Goal: Task Accomplishment & Management: Manage account settings

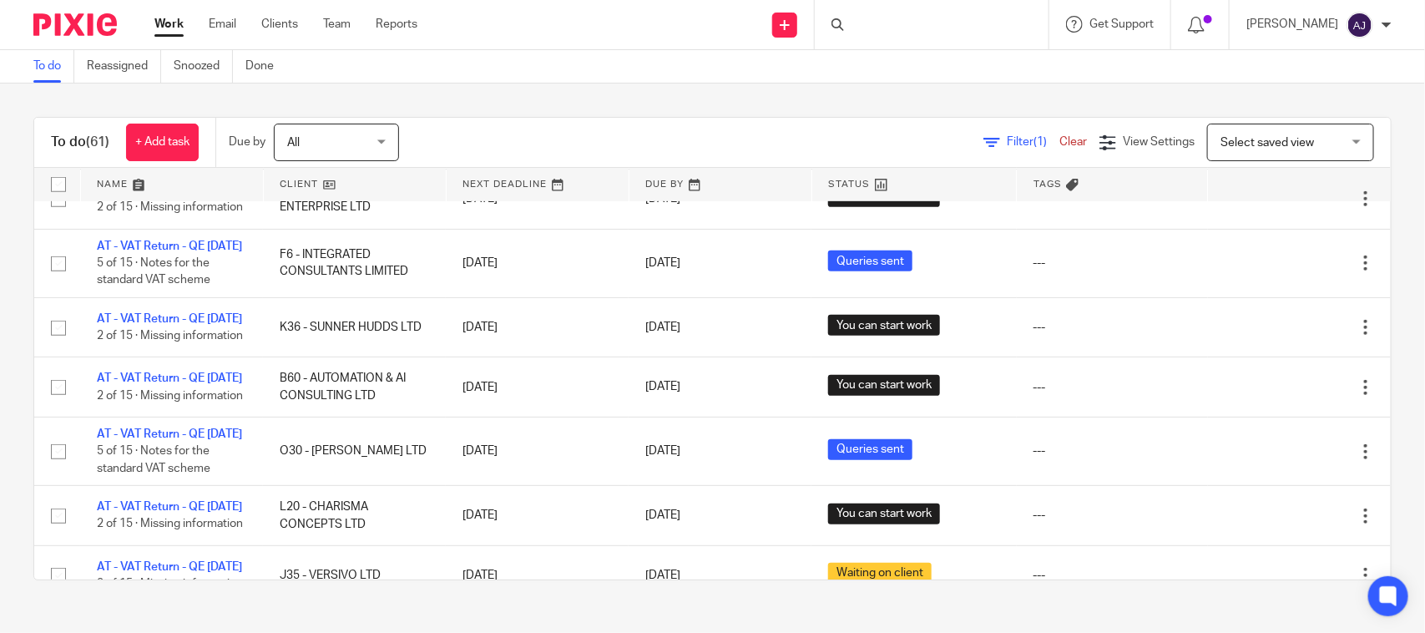
scroll to position [710, 0]
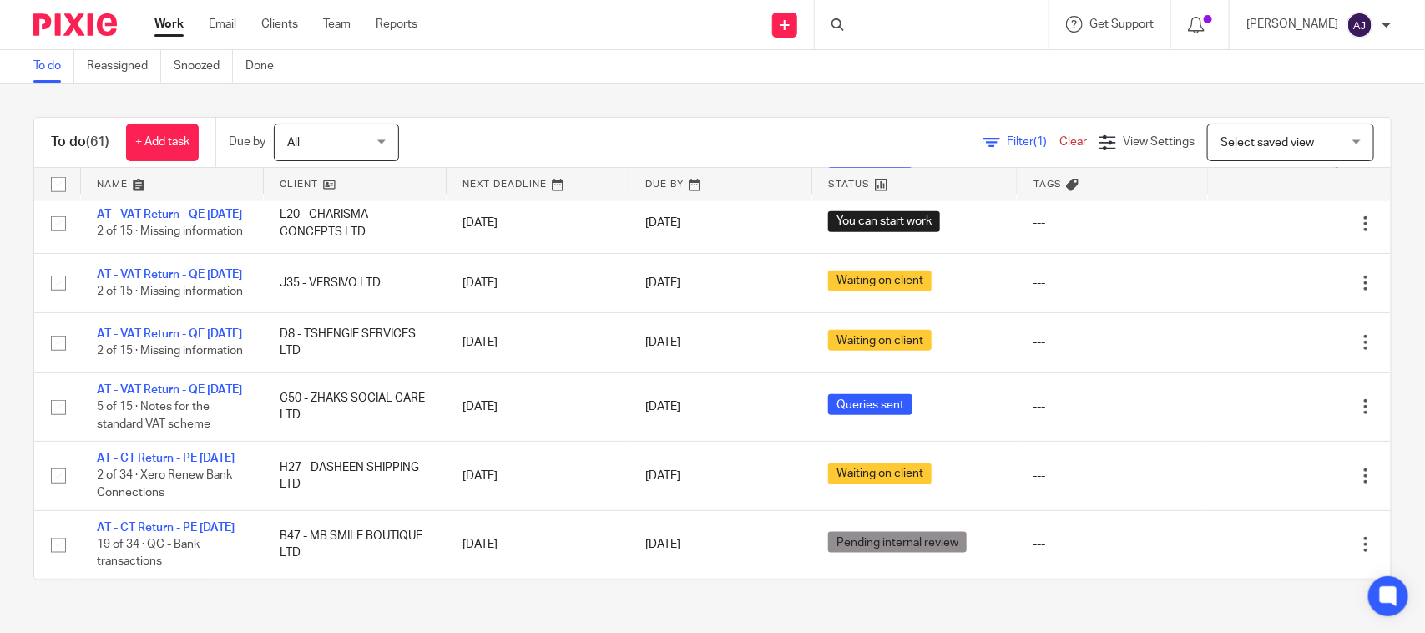
click at [154, 148] on link "AT - VAT Return - QE [DATE]" at bounding box center [169, 142] width 145 height 12
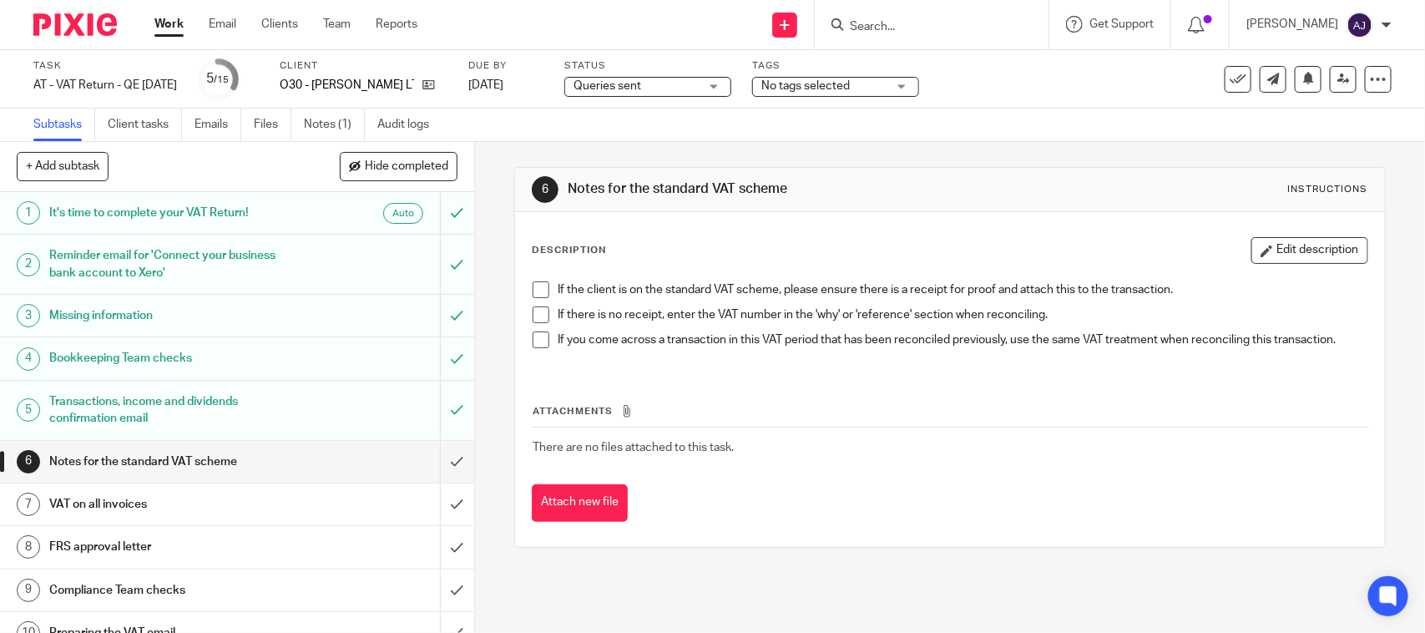
click at [533, 293] on span at bounding box center [541, 289] width 17 height 17
click at [533, 311] on span at bounding box center [541, 314] width 17 height 17
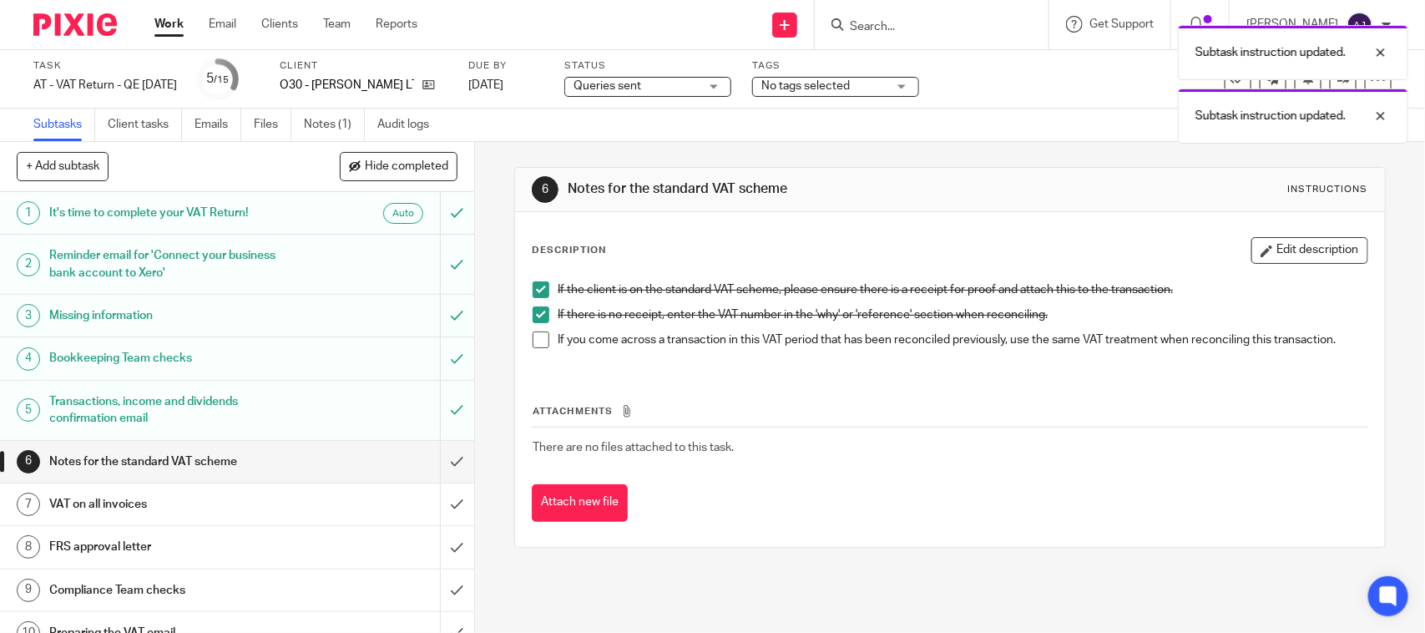
click at [533, 341] on span at bounding box center [541, 339] width 17 height 17
click at [334, 132] on link "Notes (1)" at bounding box center [334, 125] width 61 height 33
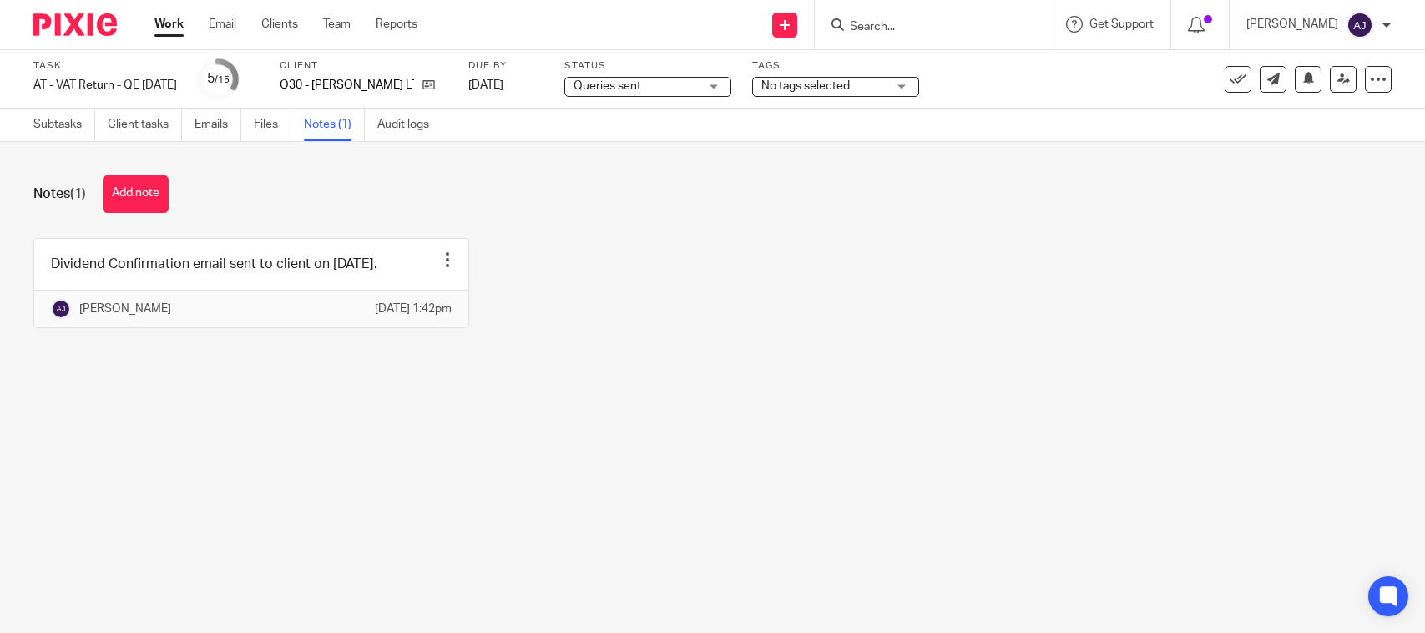
click at [203, 301] on link at bounding box center [251, 283] width 434 height 88
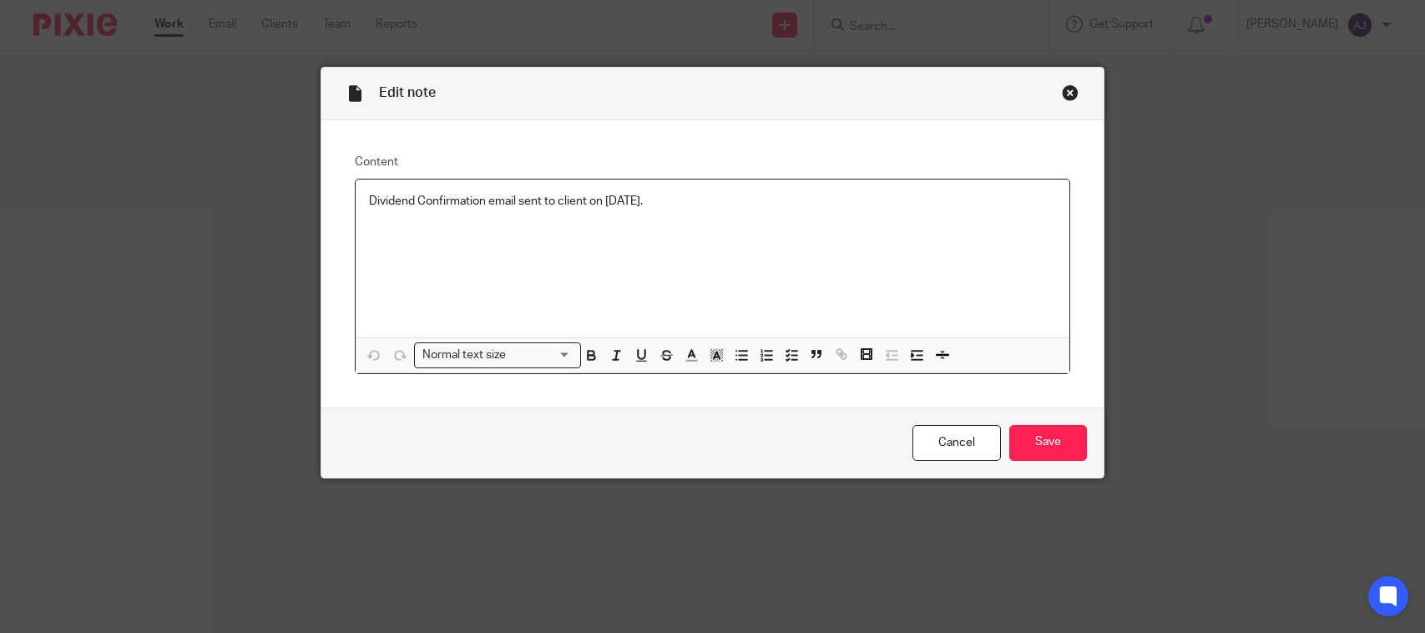
click at [697, 189] on div "Dividend Confirmation email sent to client on 08-09-2025." at bounding box center [713, 258] width 714 height 158
click at [1058, 430] on input "Save" at bounding box center [1048, 443] width 78 height 36
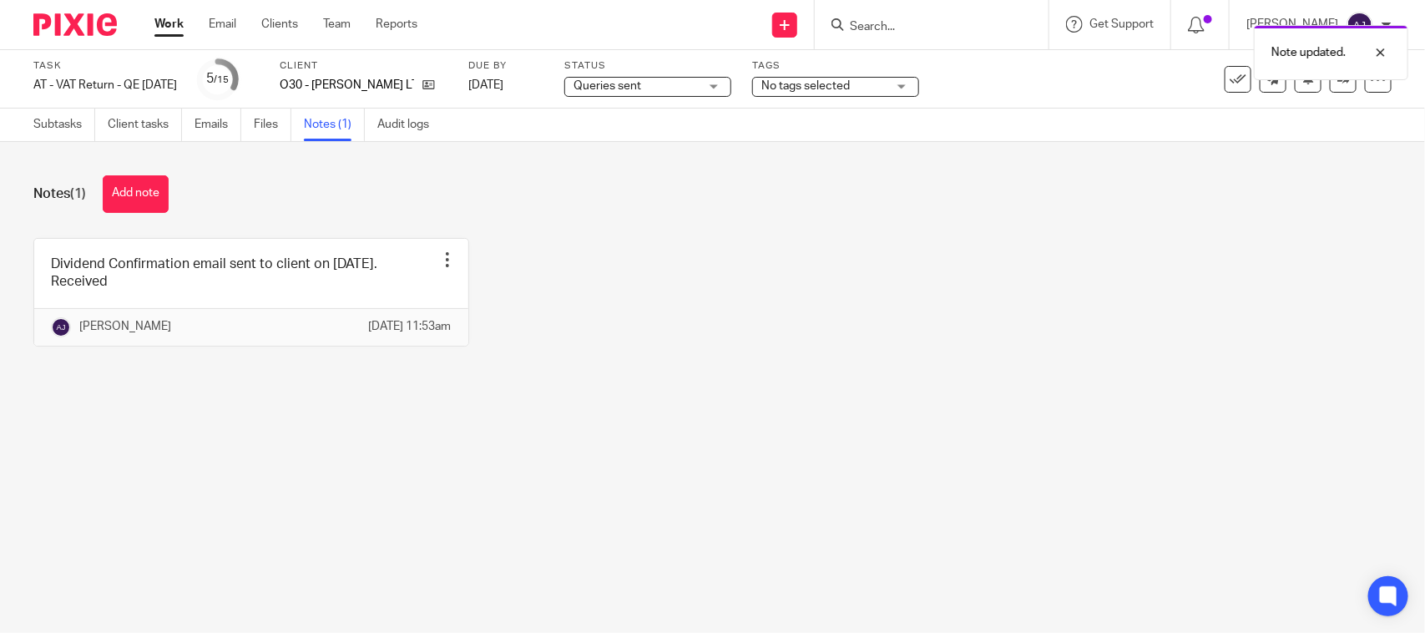
click at [677, 97] on div "Status Queries sent Queries sent Not started You can start work In progress Que…" at bounding box center [647, 79] width 167 height 40
click at [677, 89] on span "Queries sent" at bounding box center [635, 87] width 125 height 18
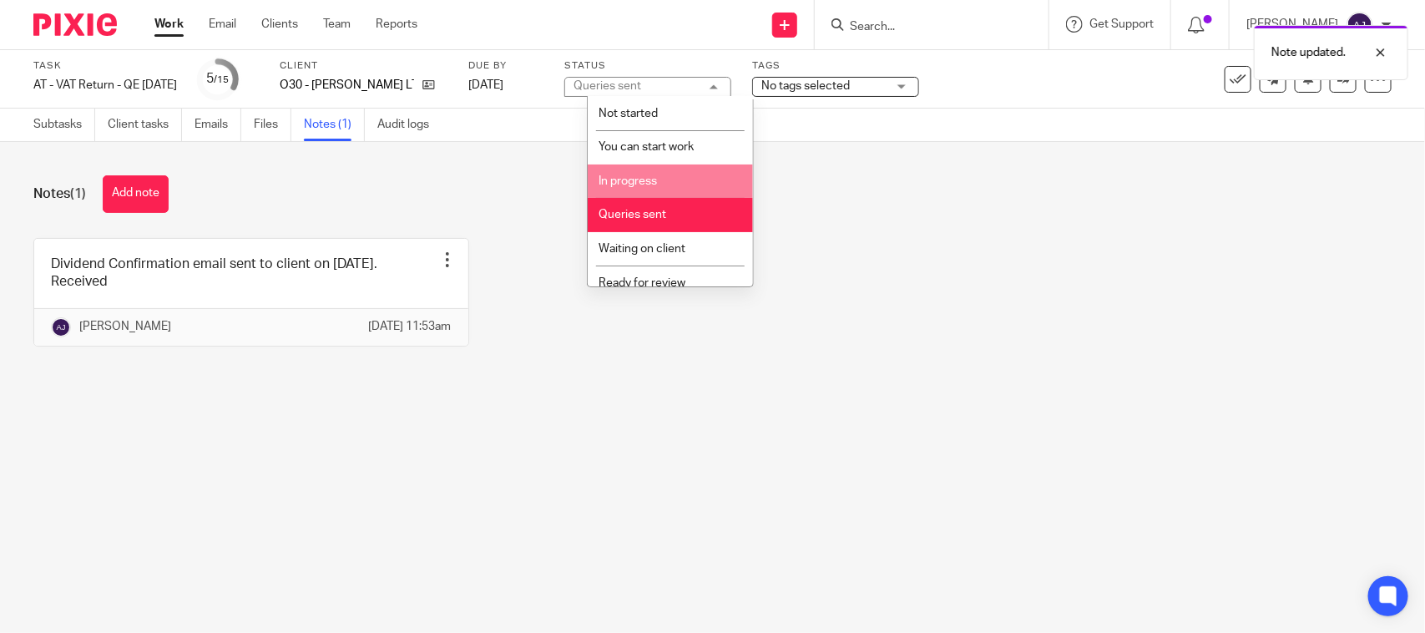
click at [664, 180] on li "In progress" at bounding box center [670, 181] width 165 height 34
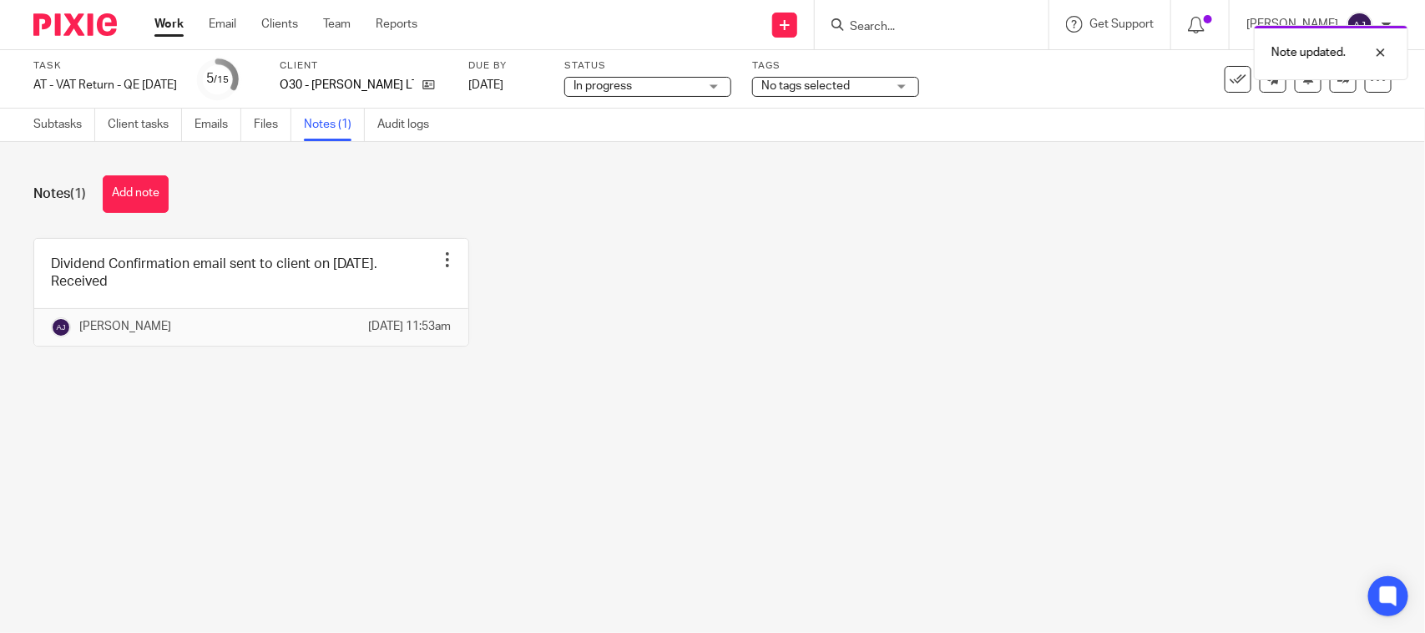
click at [644, 270] on div "Dividend Confirmation email sent to client on 08-09-2025. Received Edit note De…" at bounding box center [700, 305] width 1384 height 134
click at [40, 115] on link "Subtasks" at bounding box center [64, 125] width 62 height 33
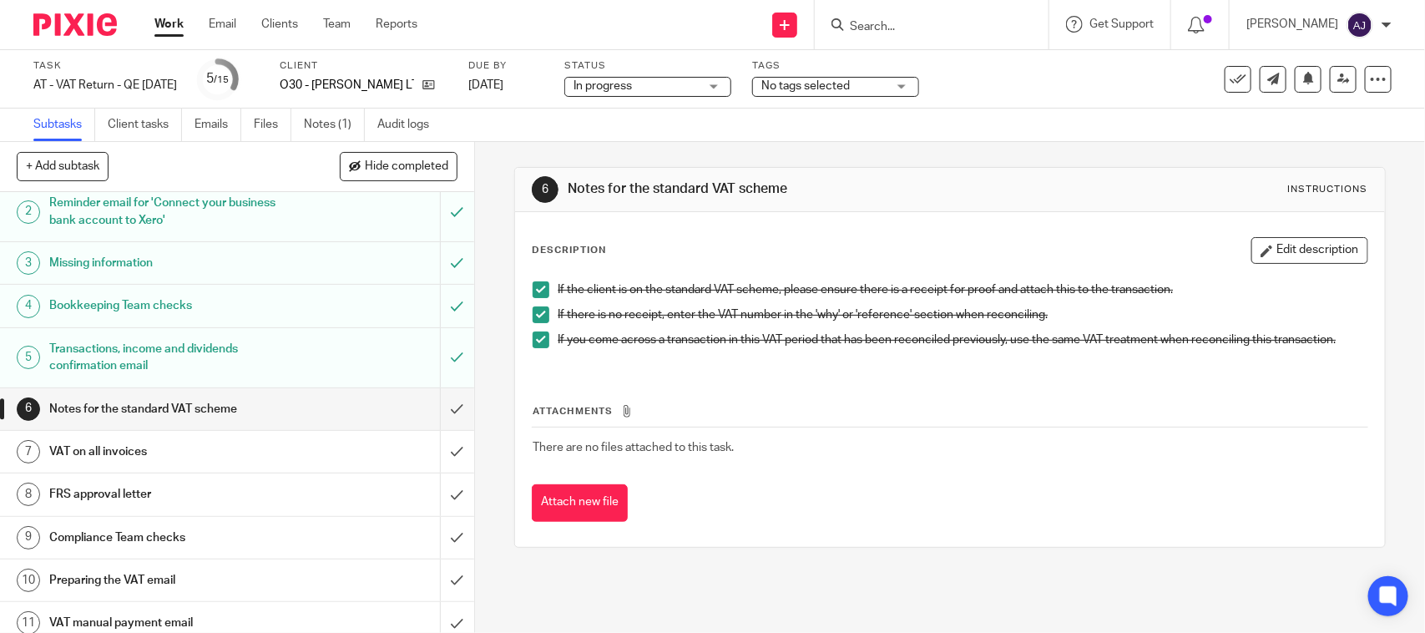
scroll to position [104, 0]
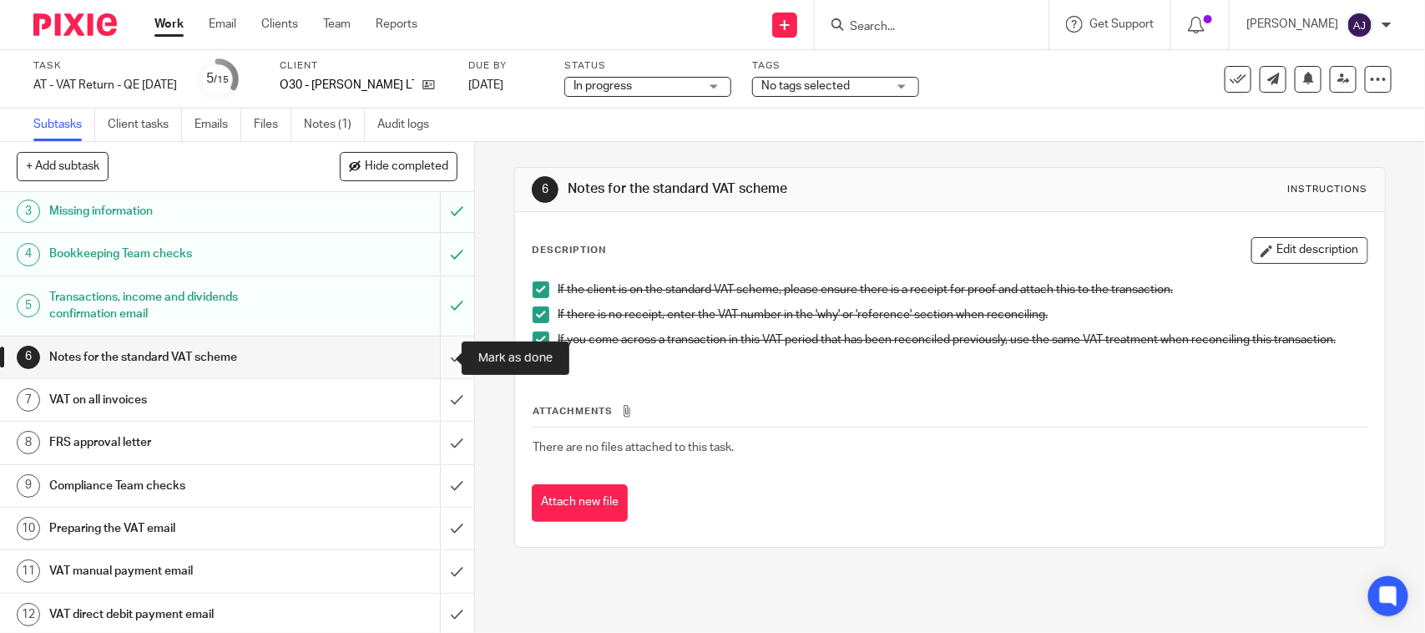
click at [435, 351] on input "submit" at bounding box center [237, 357] width 474 height 42
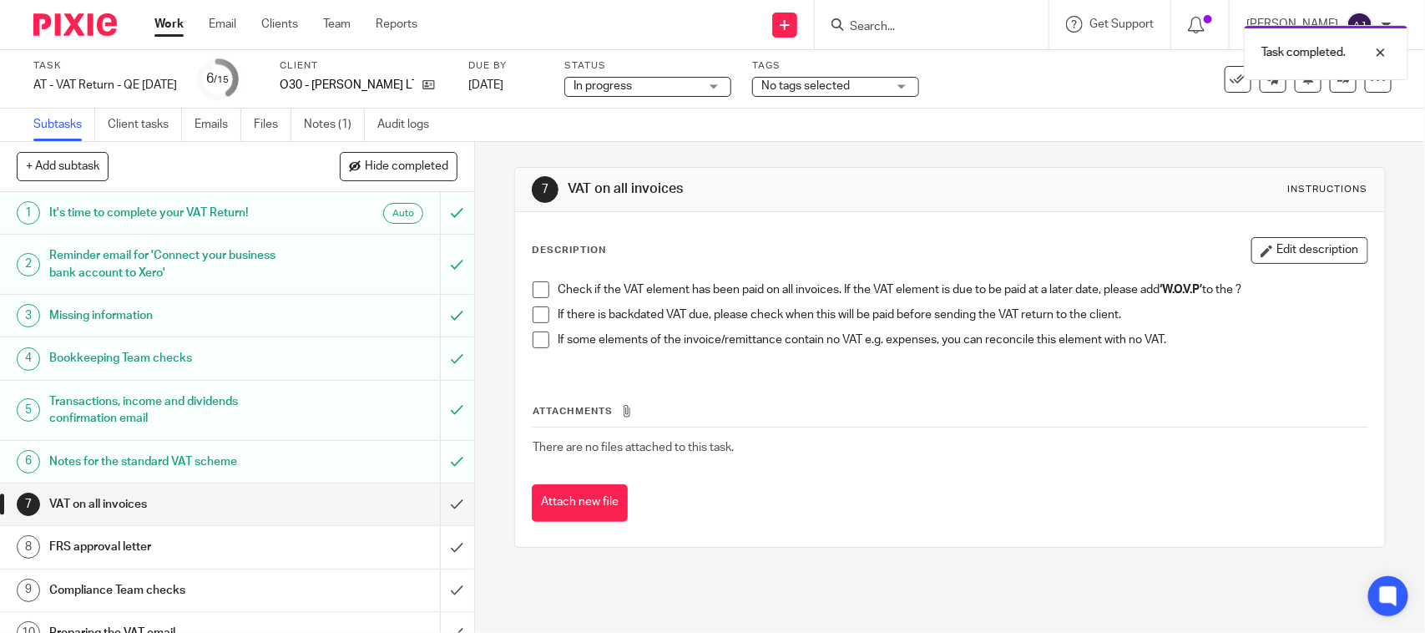
click at [536, 289] on span at bounding box center [541, 289] width 17 height 17
click at [537, 311] on span at bounding box center [541, 314] width 17 height 17
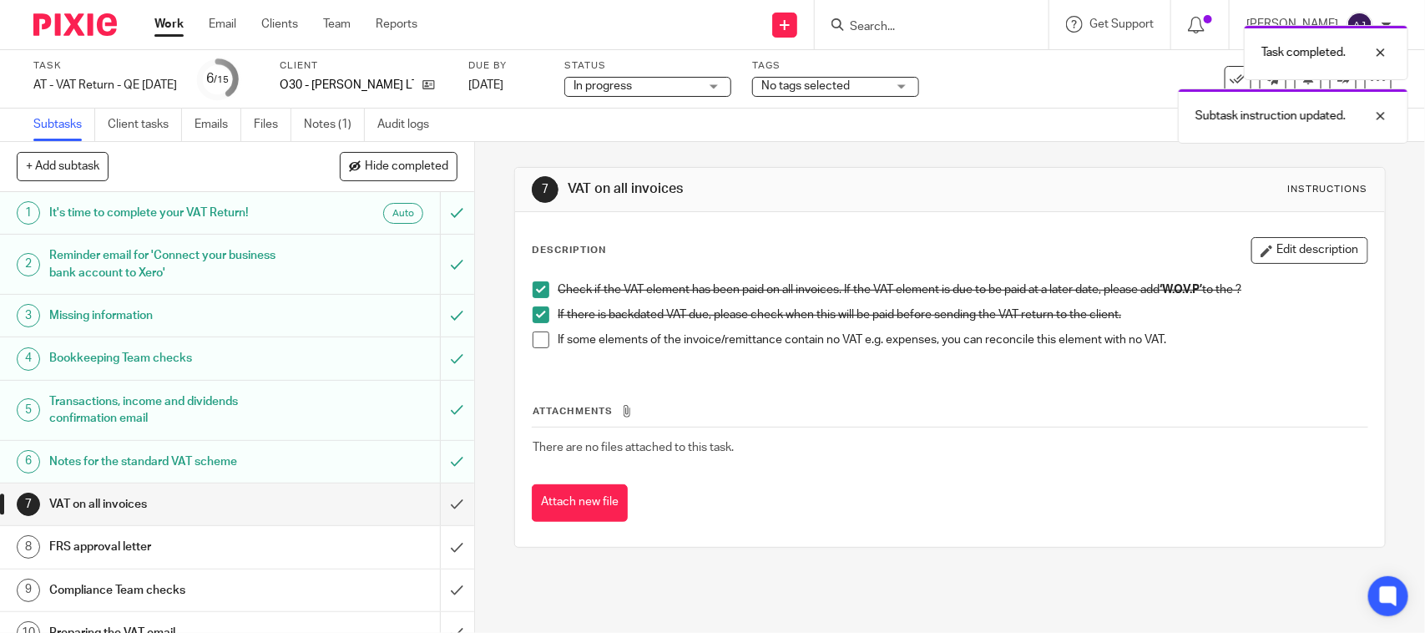
click at [541, 334] on span at bounding box center [541, 339] width 17 height 17
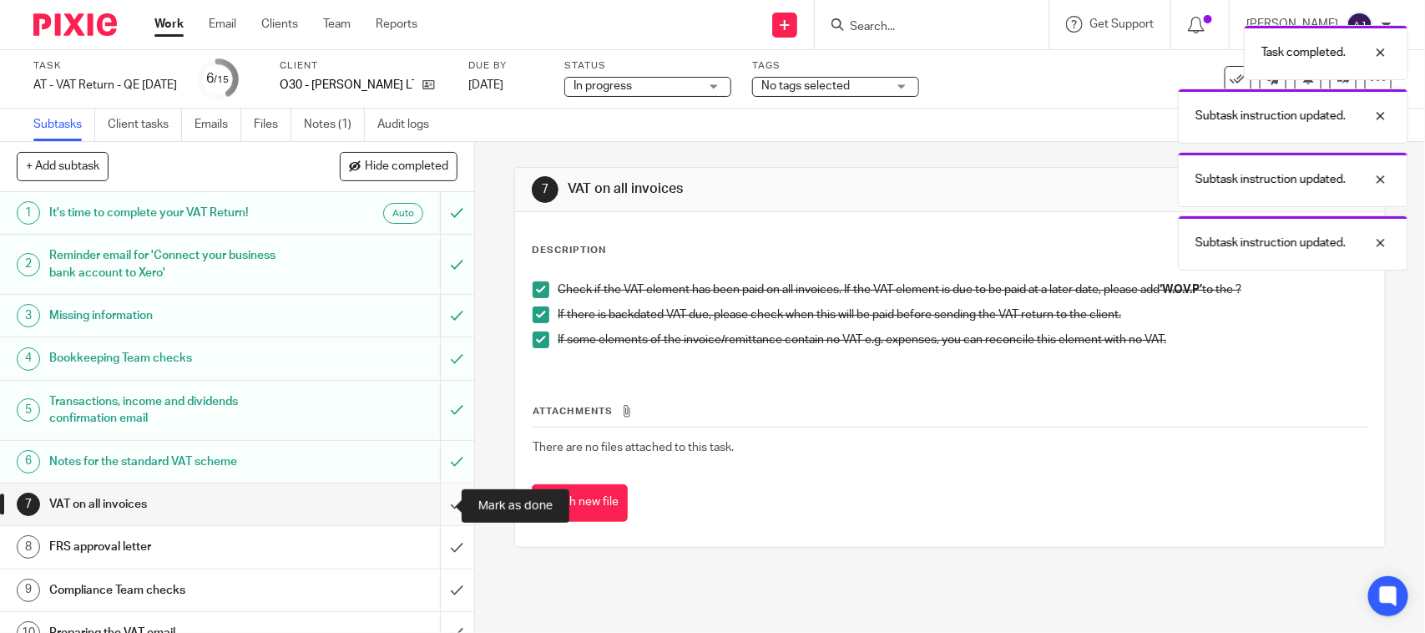
click at [432, 515] on input "submit" at bounding box center [237, 504] width 474 height 42
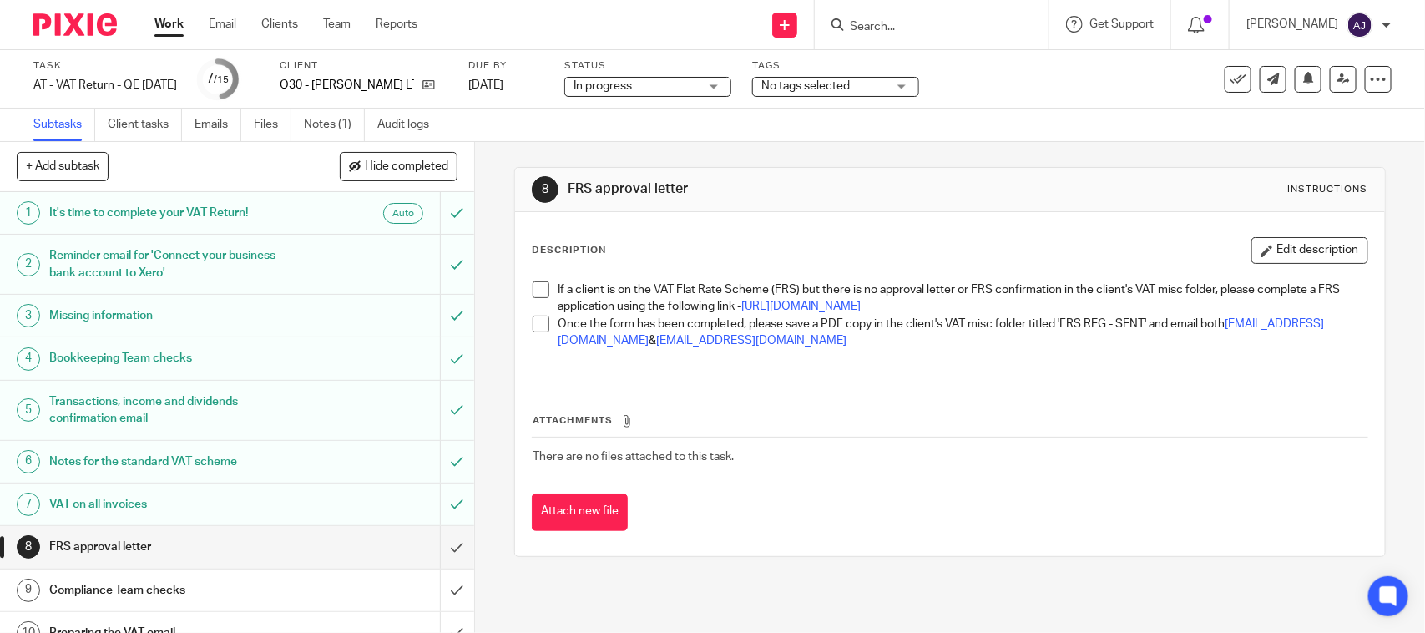
click at [533, 285] on span at bounding box center [541, 289] width 17 height 17
click at [533, 332] on span at bounding box center [541, 324] width 17 height 17
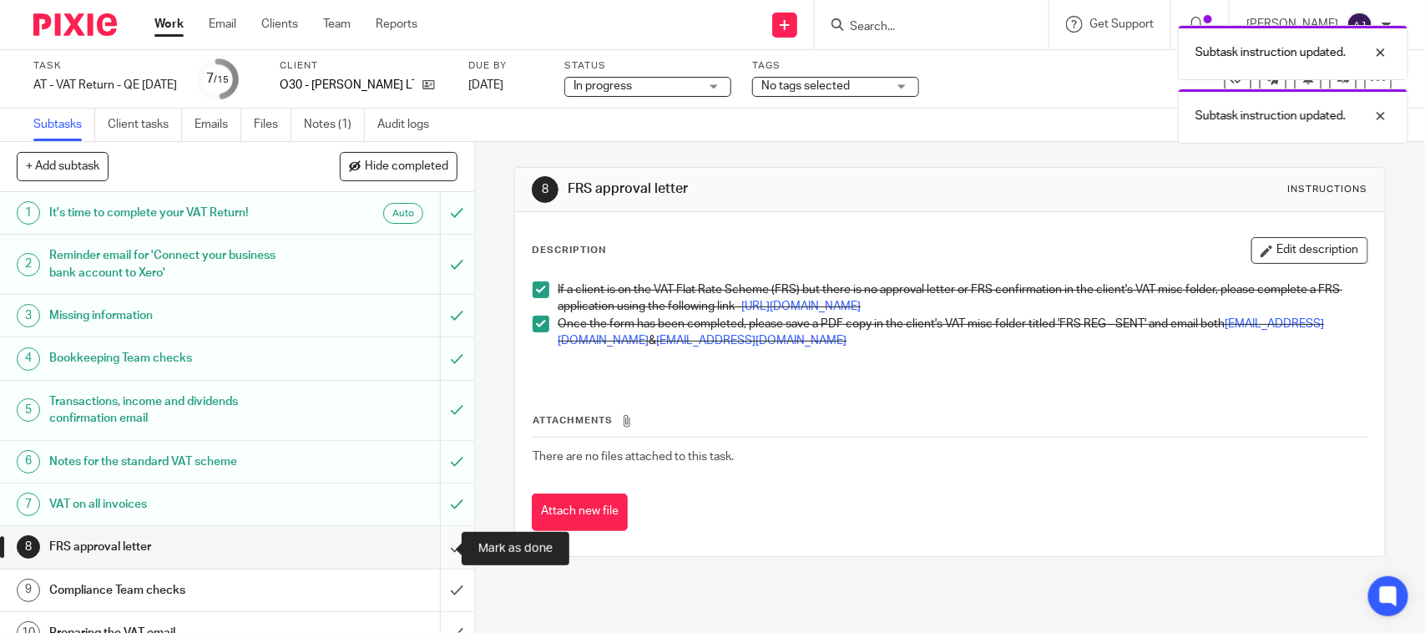
click at [440, 549] on input "submit" at bounding box center [237, 547] width 474 height 42
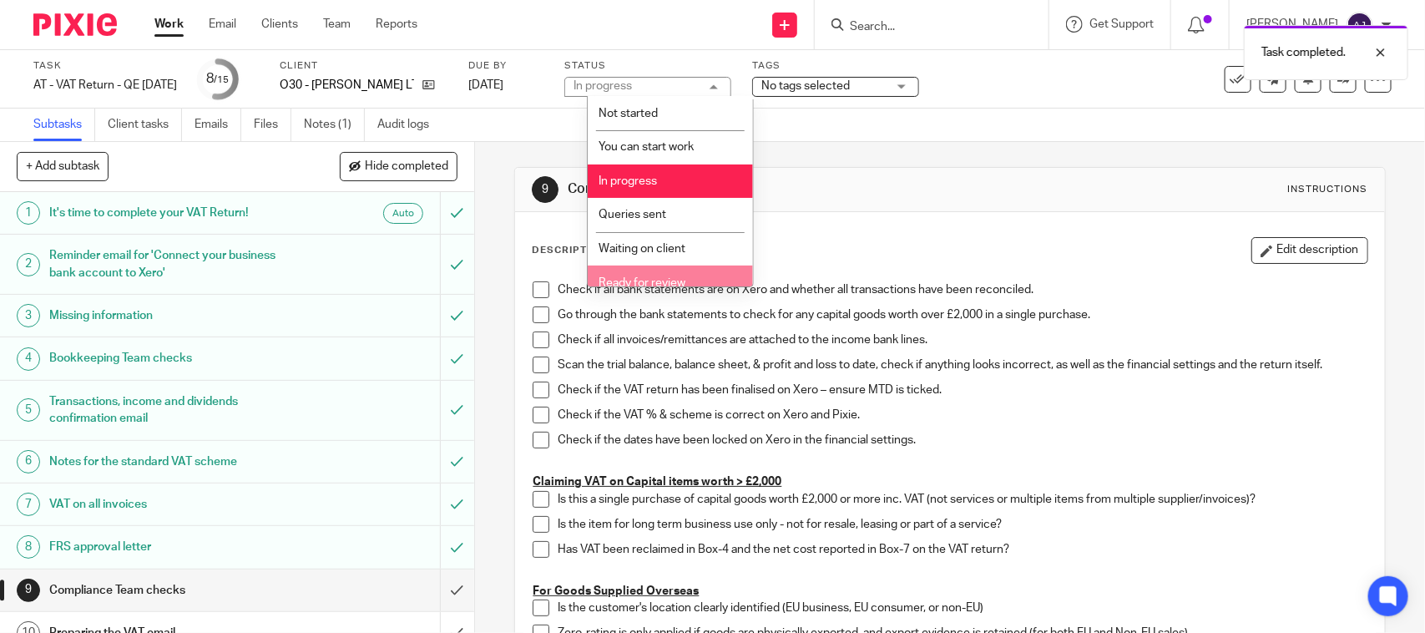
click at [640, 280] on span "Ready for review" at bounding box center [642, 283] width 87 height 12
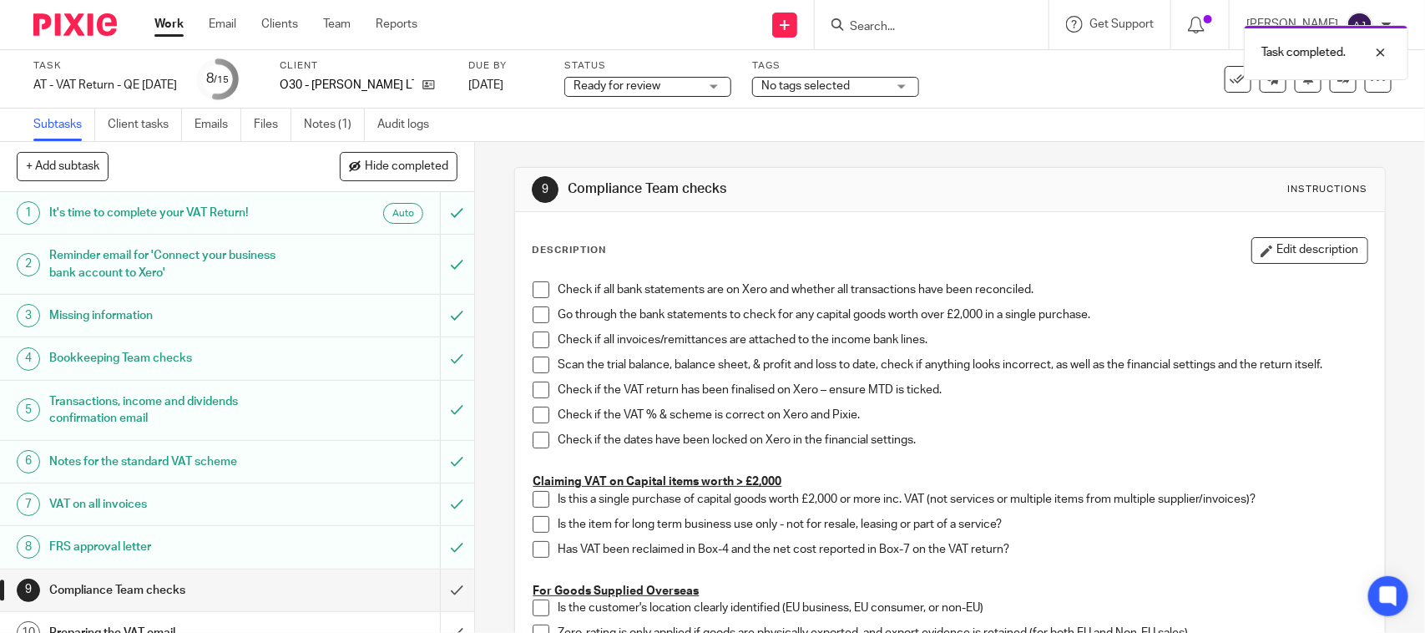
click at [1386, 54] on div at bounding box center [1368, 53] width 45 height 20
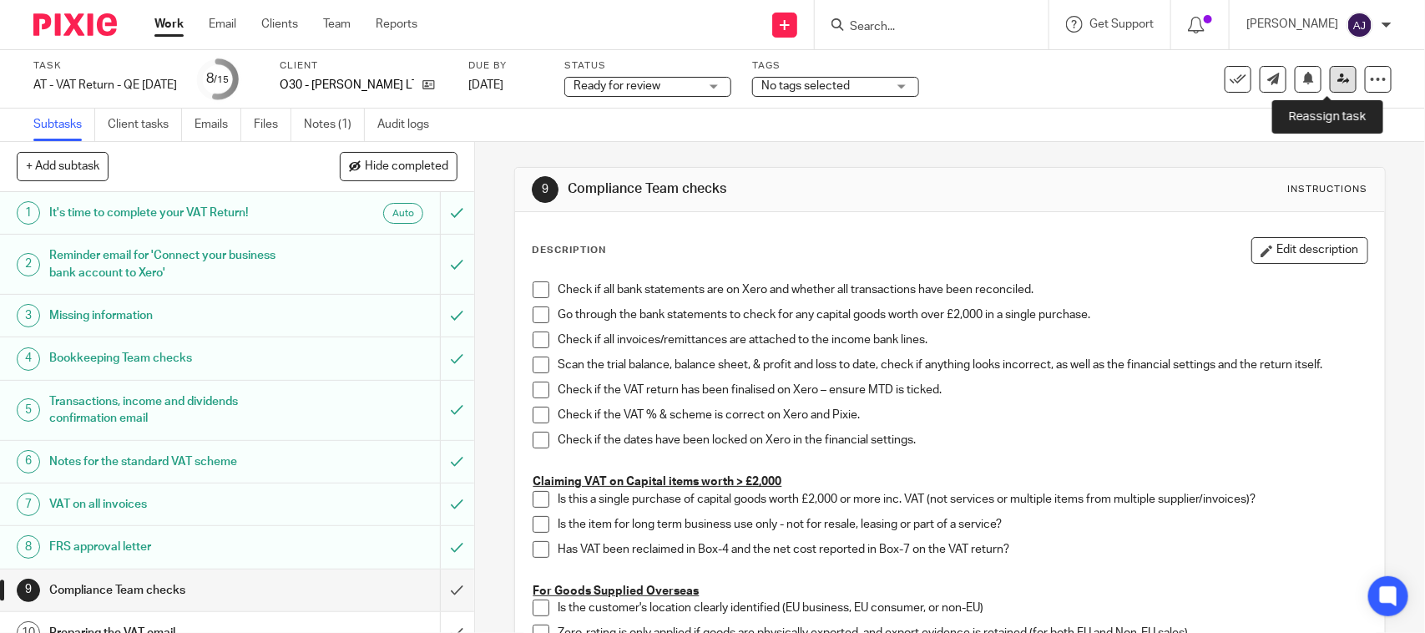
click at [1330, 73] on link at bounding box center [1343, 79] width 27 height 27
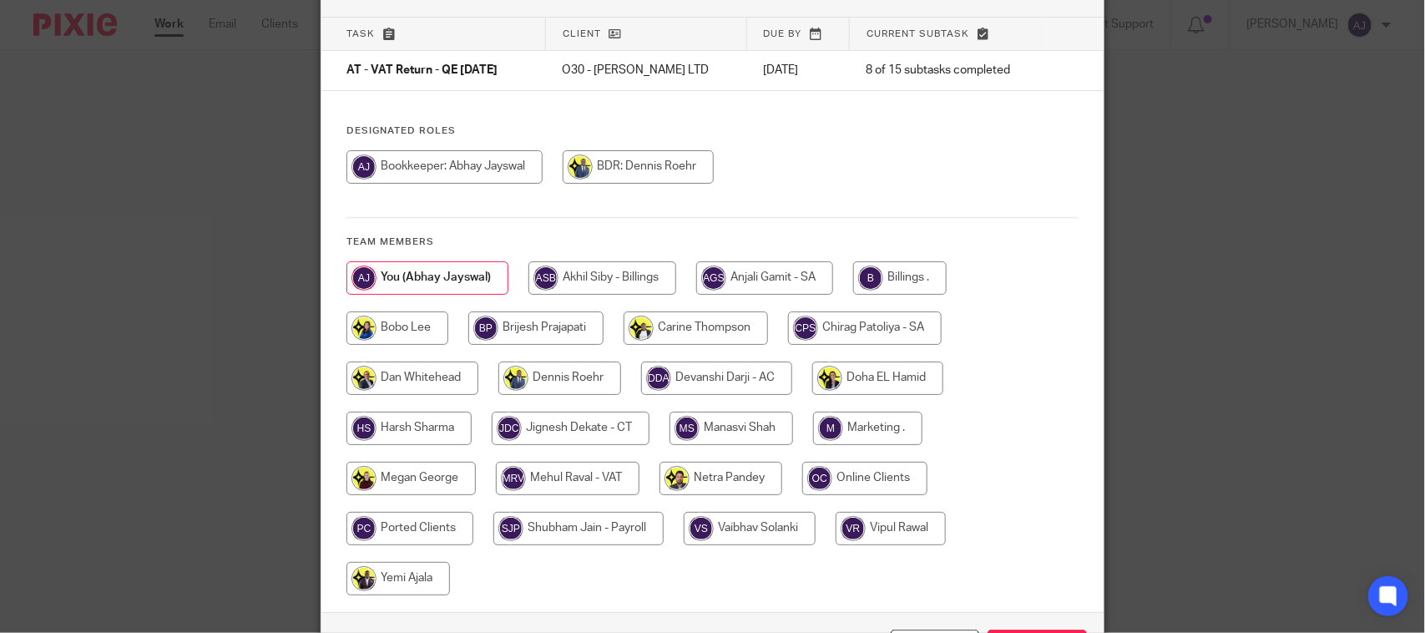
scroll to position [220, 0]
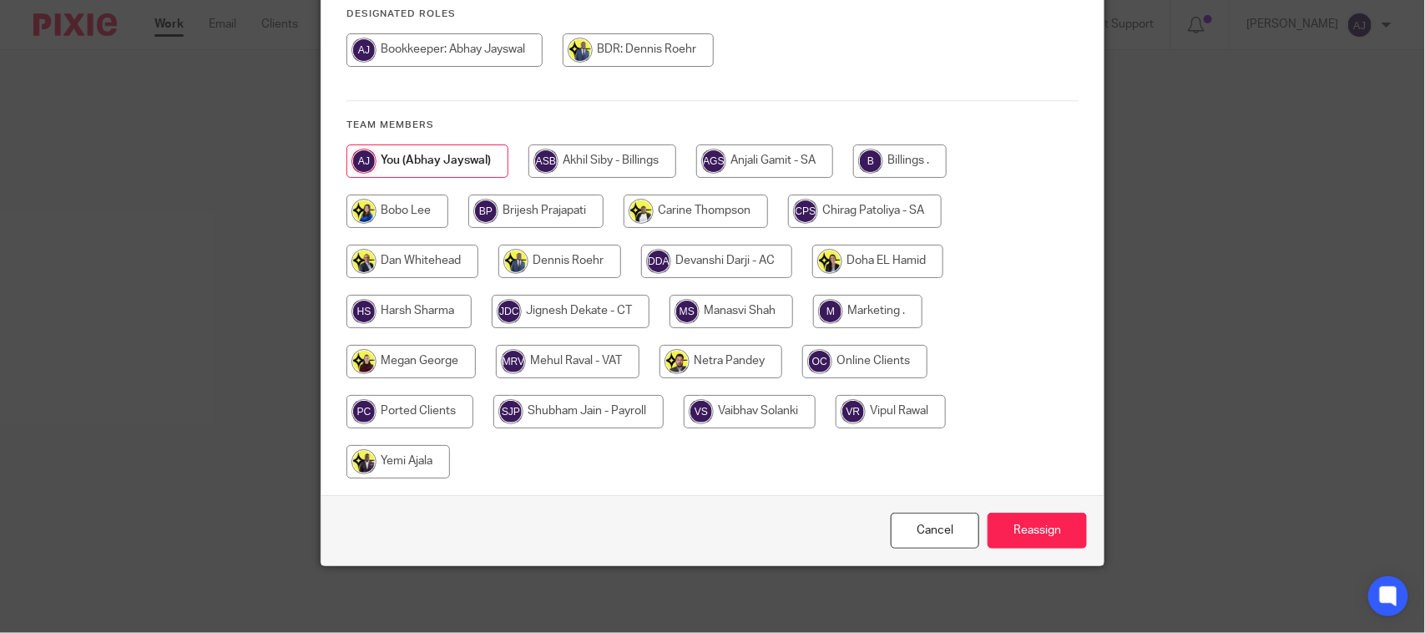
click at [573, 368] on input "radio" at bounding box center [568, 361] width 144 height 33
radio input "true"
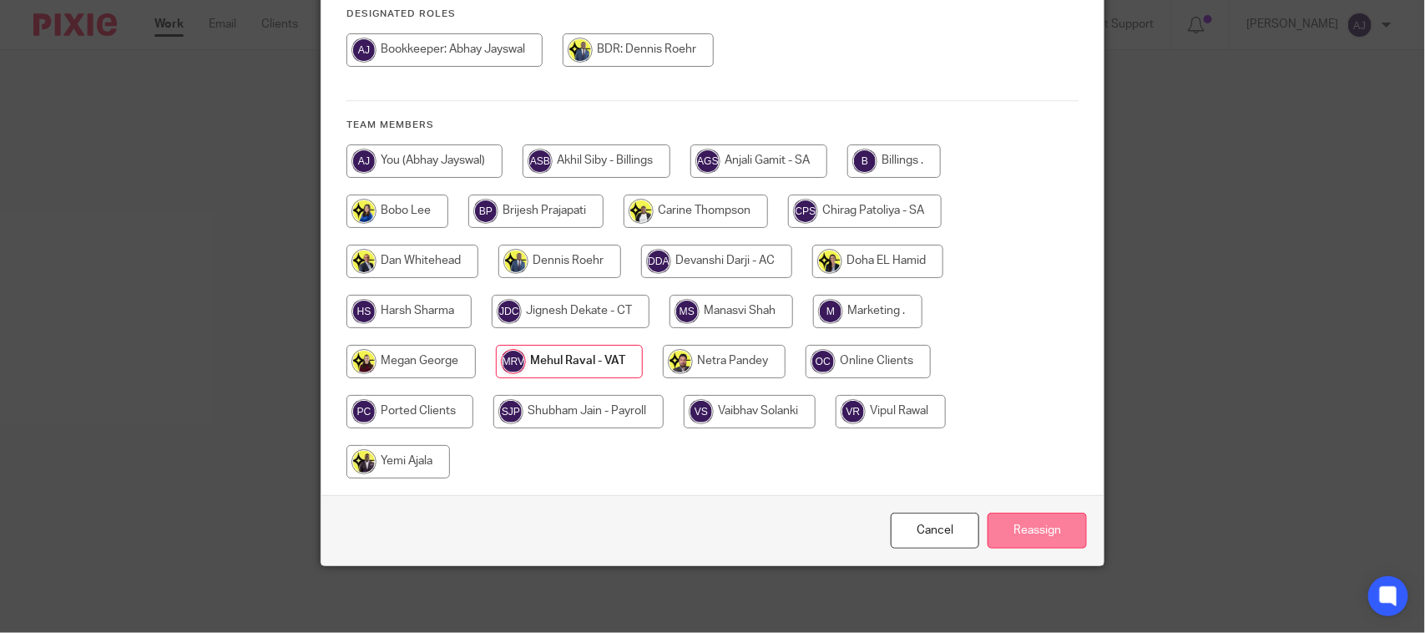
click at [1040, 524] on input "Reassign" at bounding box center [1037, 531] width 99 height 36
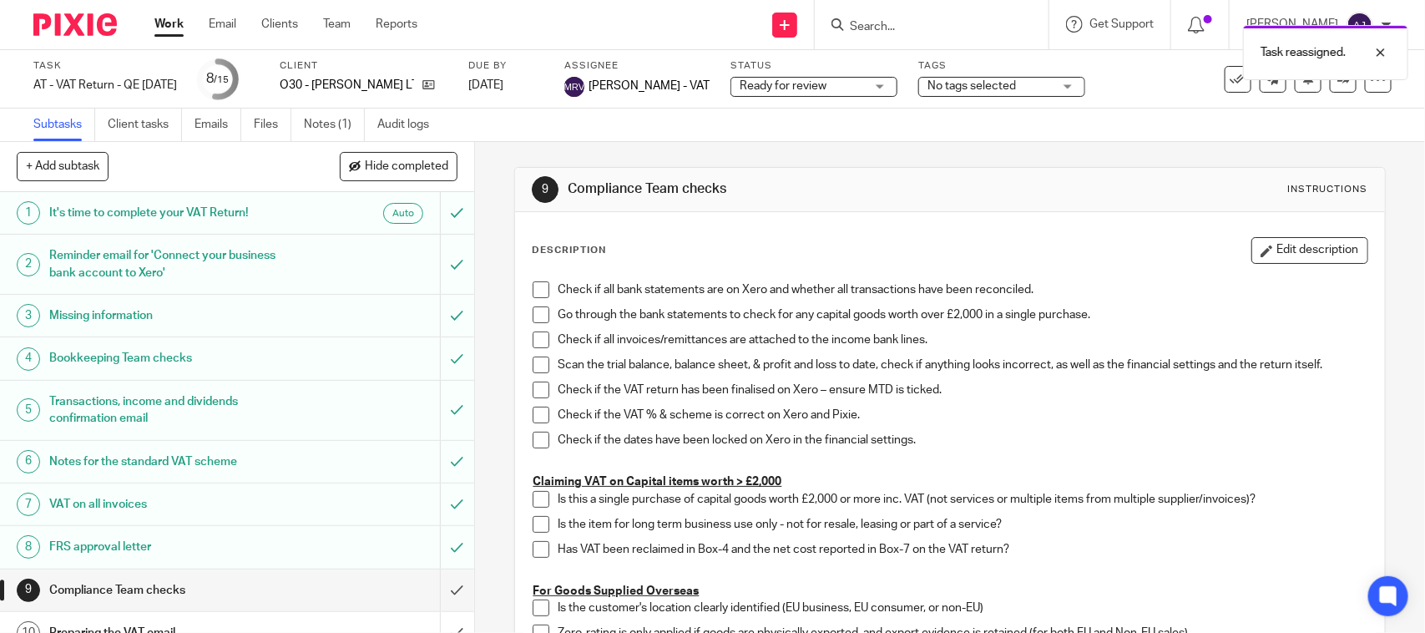
click at [745, 121] on div "Subtasks Client tasks Emails Files Notes (1) Audit logs" at bounding box center [712, 125] width 1425 height 33
click at [159, 21] on link "Work" at bounding box center [168, 24] width 29 height 17
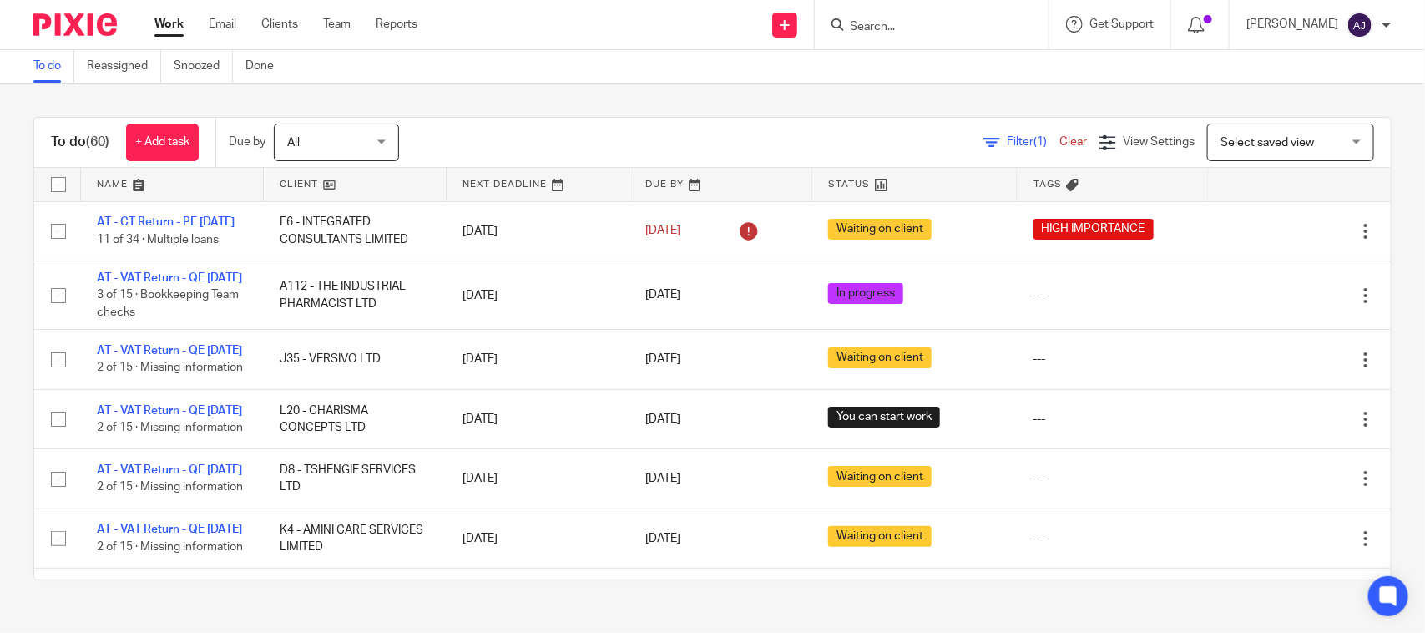
click at [518, 105] on div "To do (60) + Add task Due by All All Today Tomorrow This week Next week This mo…" at bounding box center [712, 348] width 1425 height 530
click at [572, 113] on div "To do (60) + Add task Due by All All Today Tomorrow This week Next week This mo…" at bounding box center [712, 348] width 1425 height 530
click at [574, 57] on div "To do Reassigned Snoozed Done" at bounding box center [712, 66] width 1425 height 33
click at [486, 90] on div "To do (60) + Add task Due by All All [DATE] [DATE] This week Next week This mon…" at bounding box center [712, 348] width 1425 height 530
click at [626, 124] on div "Filter (1) Clear View Settings View Settings (1) Filters Clear Save Manage save…" at bounding box center [909, 143] width 962 height 38
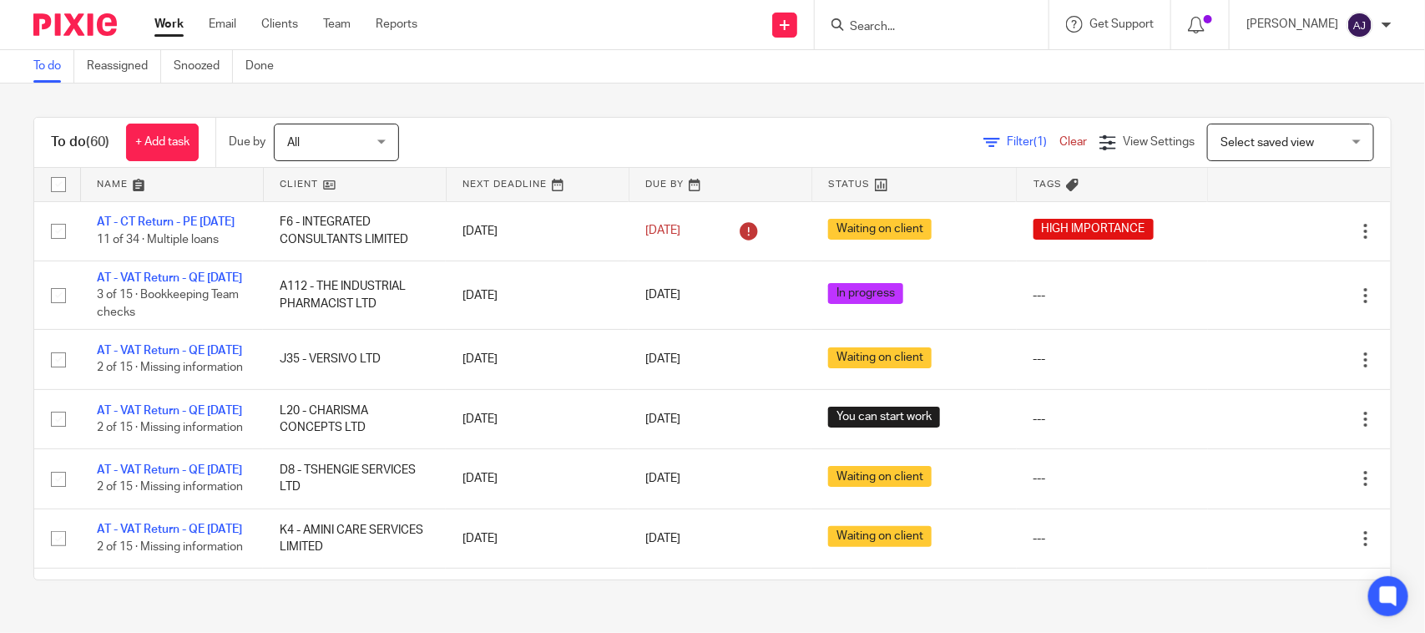
scroll to position [3116, 0]
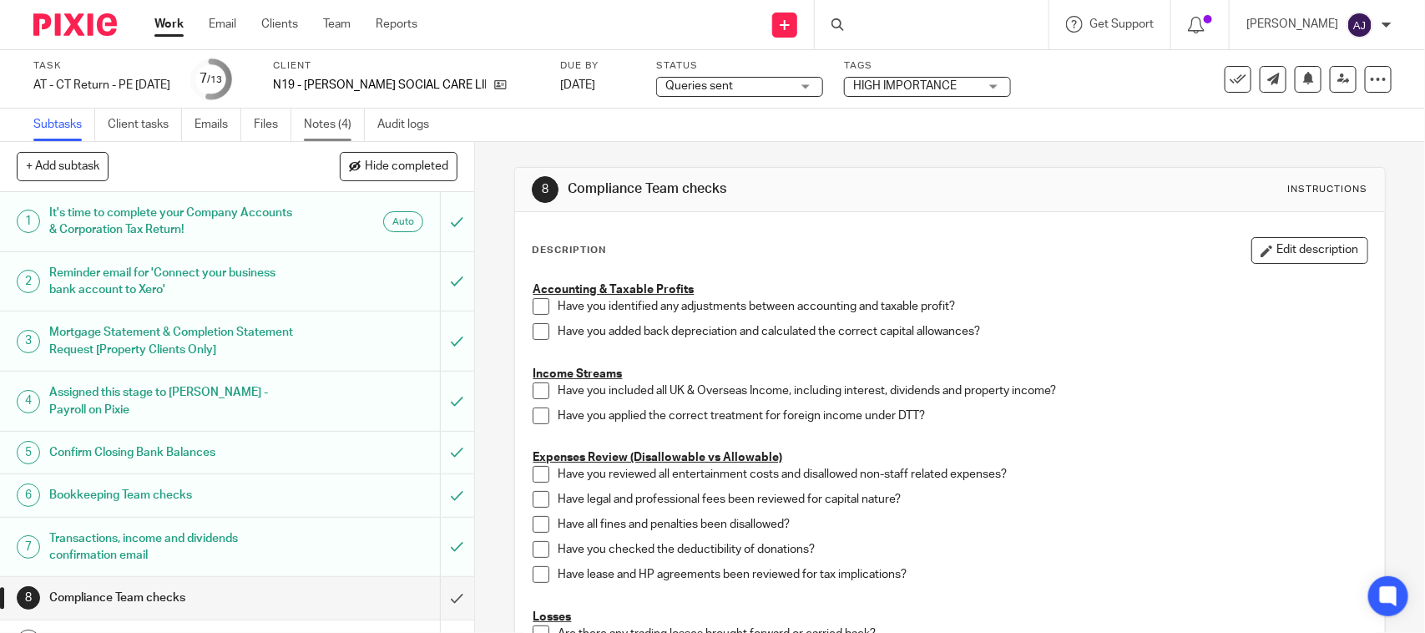
click at [340, 128] on link "Notes (4)" at bounding box center [334, 125] width 61 height 33
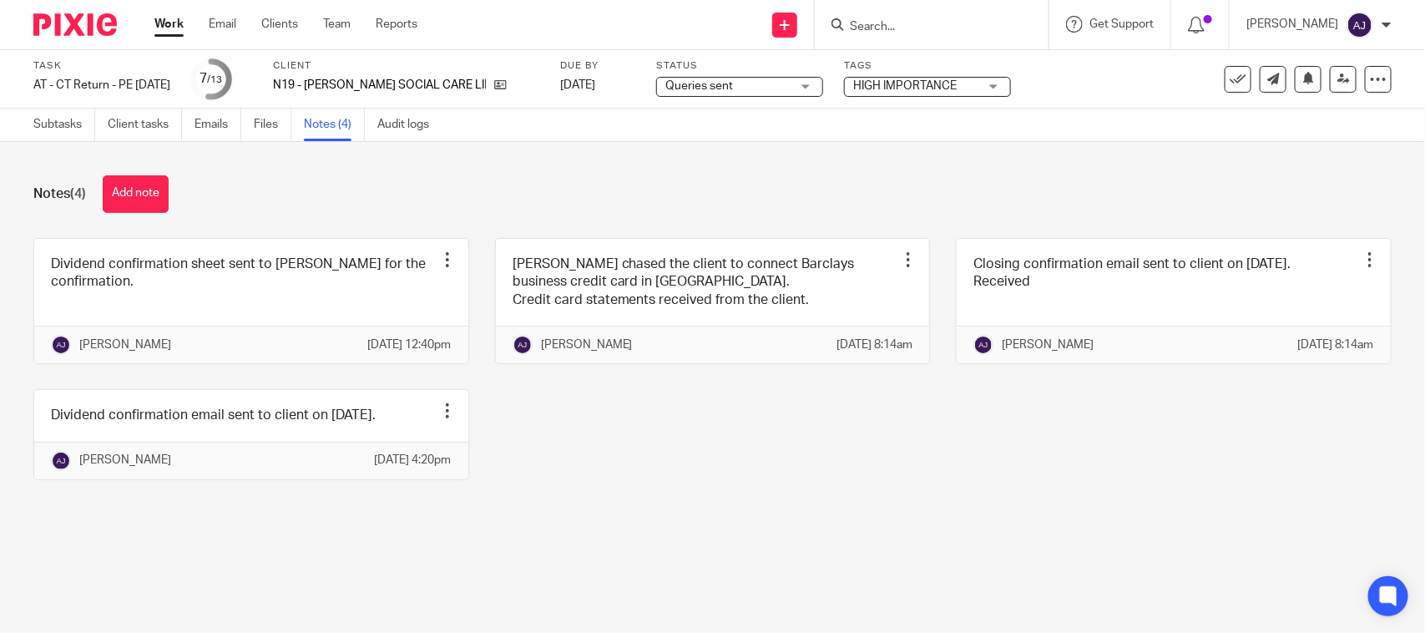
click at [695, 505] on div "Dividend confirmation sheet sent to Bobo for the confirmation. Edit note Delete…" at bounding box center [700, 371] width 1384 height 267
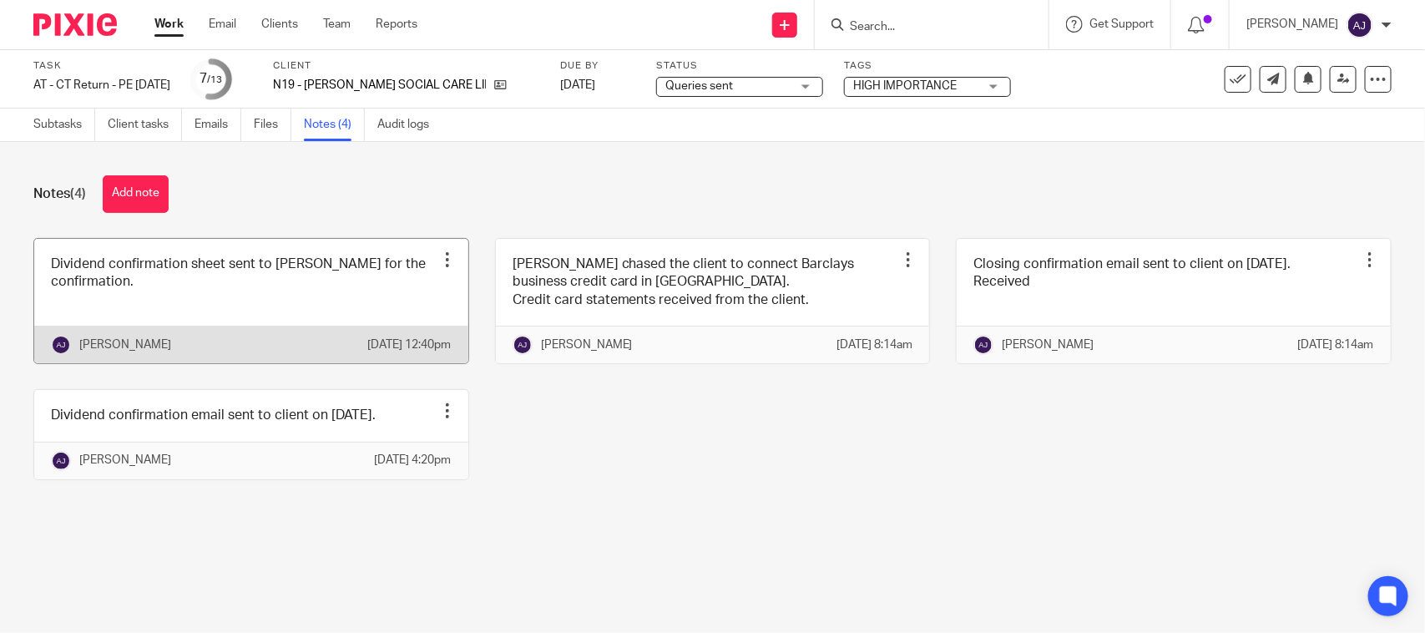
click at [240, 316] on link at bounding box center [251, 301] width 434 height 124
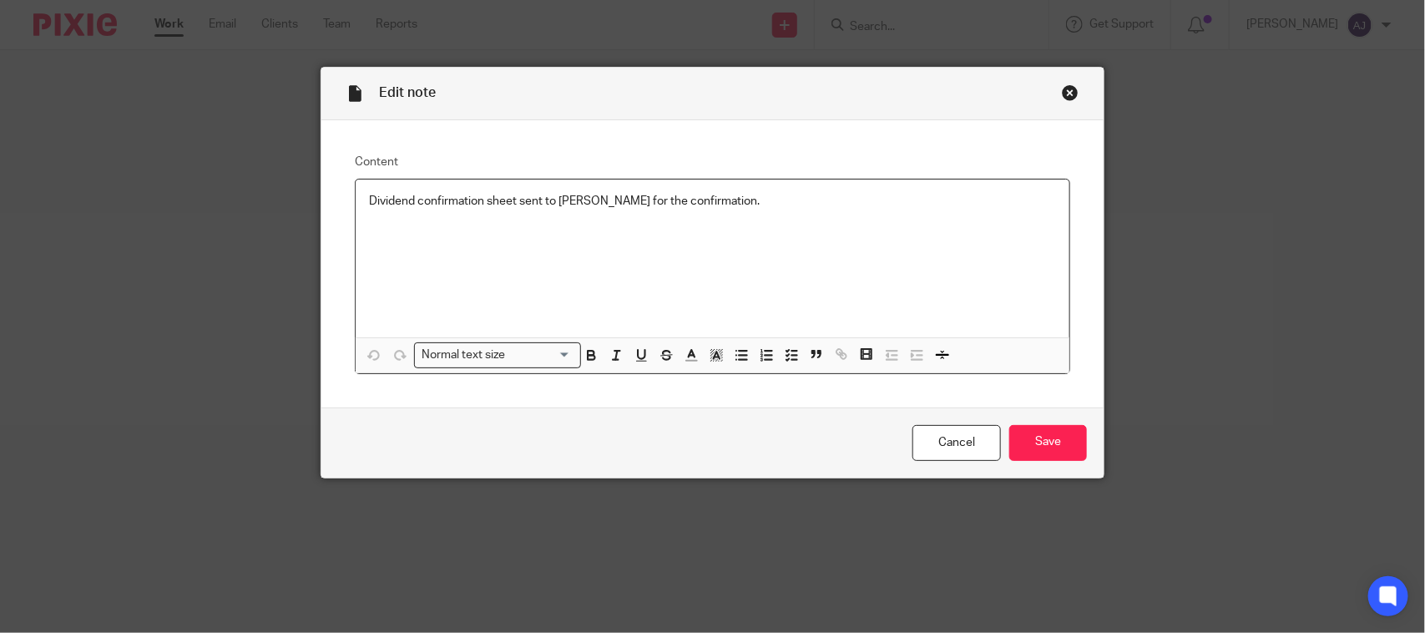
click at [727, 206] on p "Dividend confirmation sheet sent to [PERSON_NAME] for the confirmation." at bounding box center [712, 201] width 687 height 17
click at [1033, 445] on input "Save" at bounding box center [1048, 443] width 78 height 36
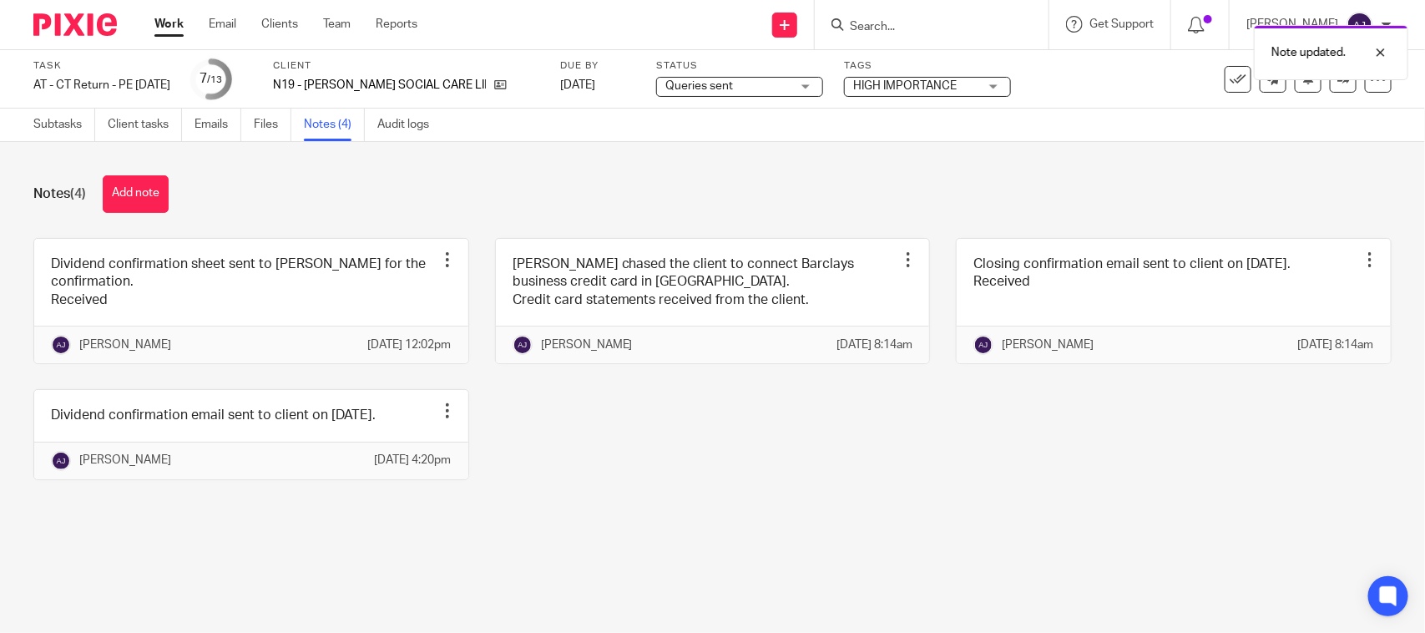
click at [745, 89] on span "Queries sent" at bounding box center [727, 87] width 125 height 18
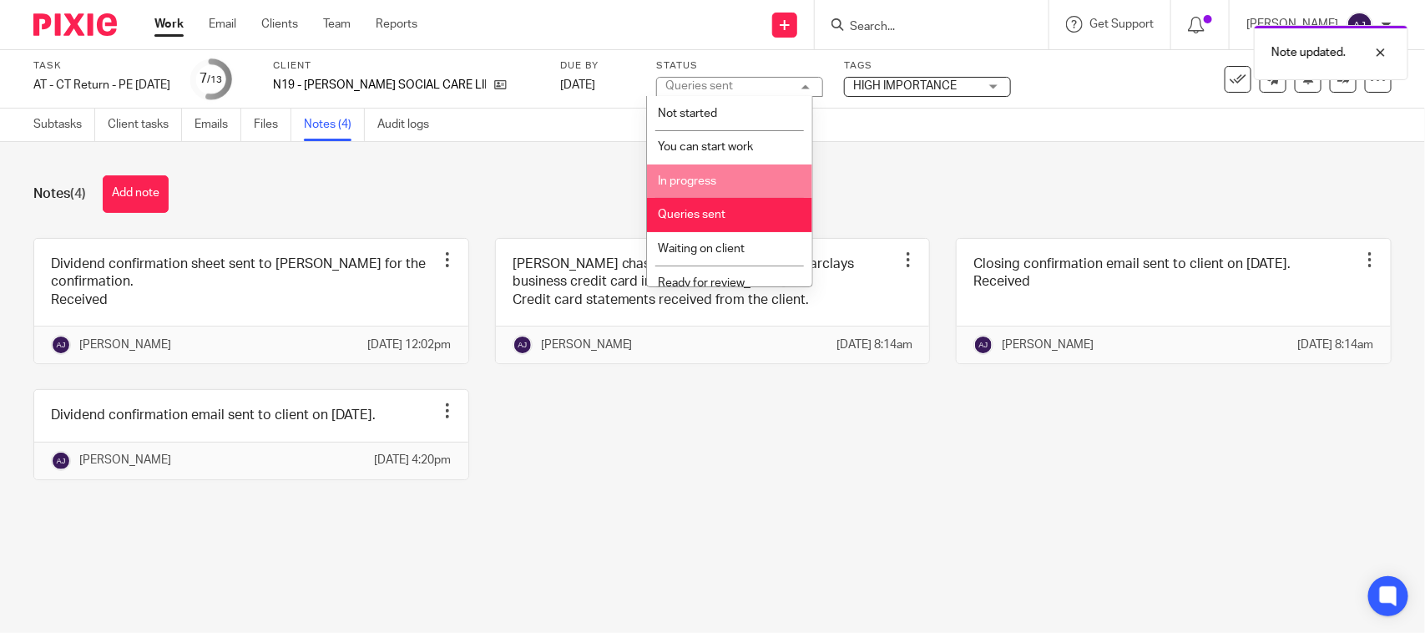
click at [725, 173] on li "In progress" at bounding box center [729, 181] width 165 height 34
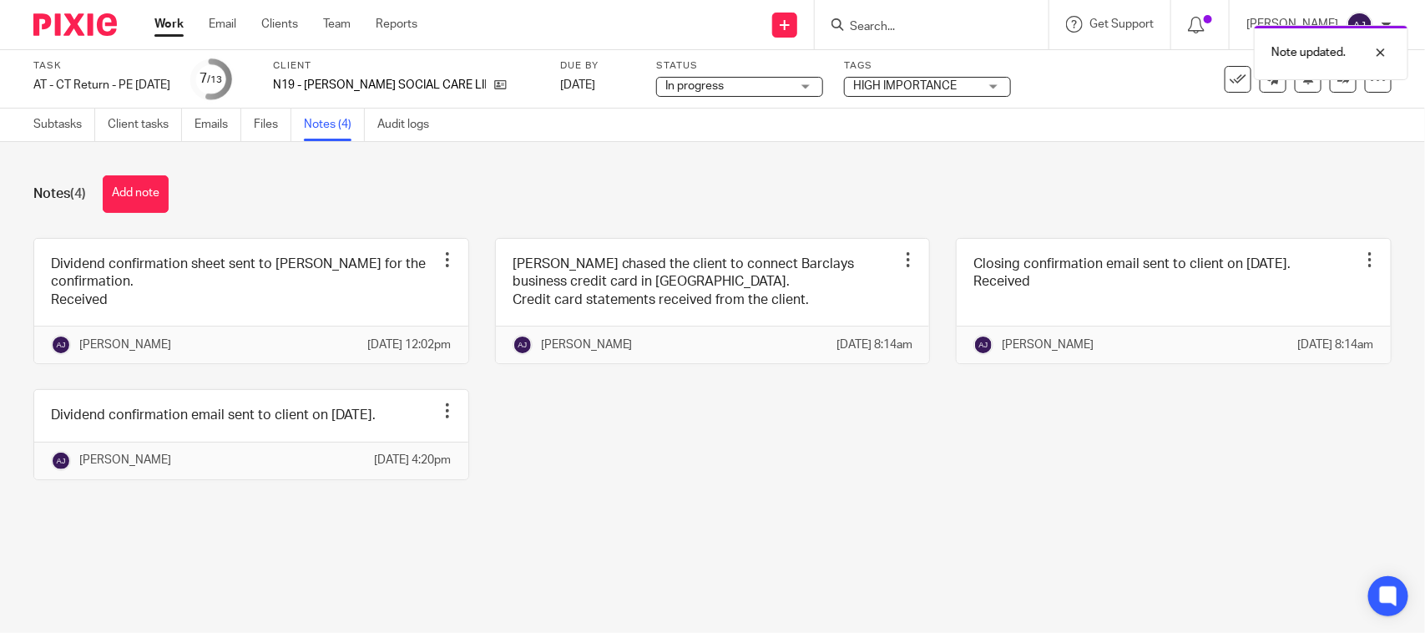
click at [785, 184] on div "Notes (4) Add note" at bounding box center [712, 194] width 1358 height 38
click at [156, 29] on link "Work" at bounding box center [168, 24] width 29 height 17
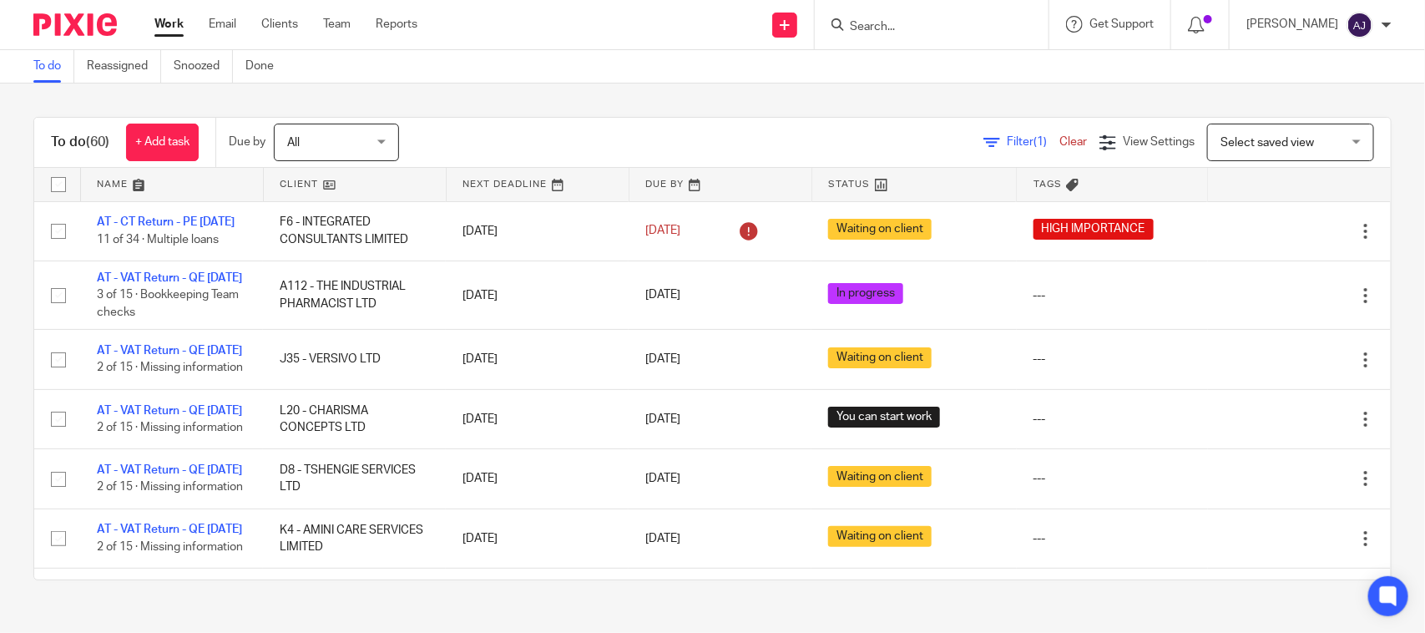
click at [428, 103] on div "To do (60) + Add task Due by All All [DATE] [DATE] This week Next week This mon…" at bounding box center [712, 348] width 1425 height 530
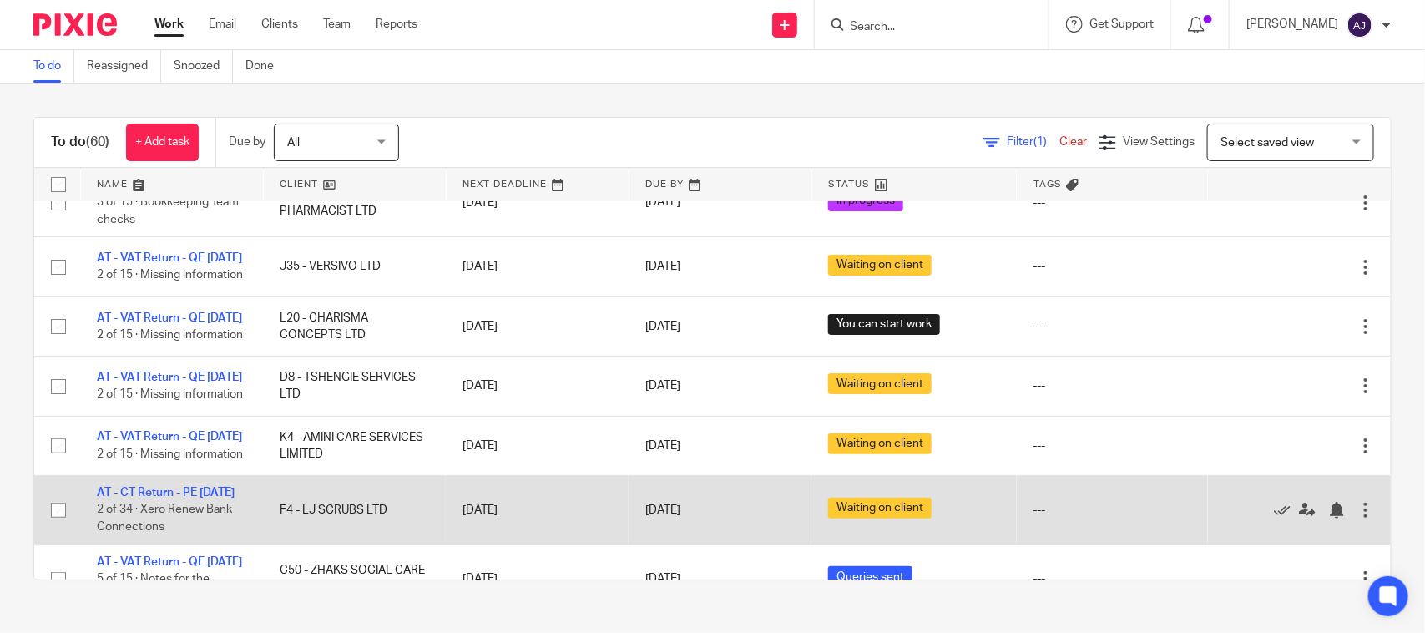
scroll to position [209, 0]
